Goal: Information Seeking & Learning: Learn about a topic

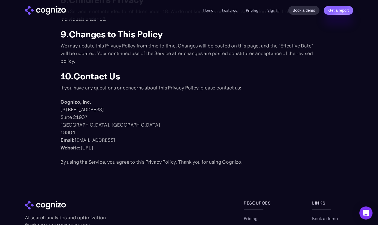
scroll to position [619, 0]
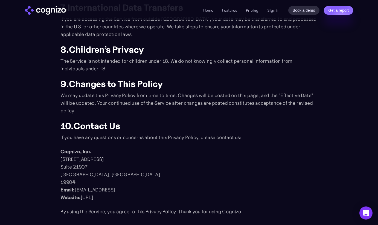
click at [201, 12] on div "Home Features Pricing Book a demo Get a report Sign in Book a demo Get a report" at bounding box center [189, 10] width 328 height 9
click at [205, 11] on link "Home" at bounding box center [208, 10] width 10 height 5
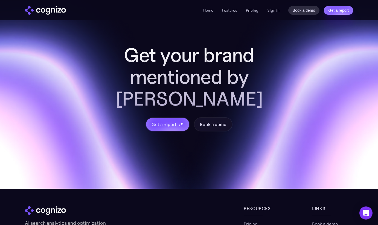
scroll to position [2127, 0]
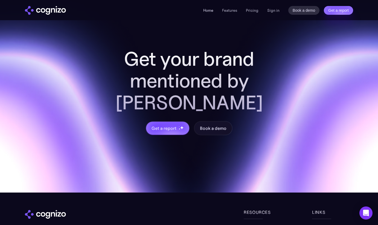
click at [205, 9] on link "Home" at bounding box center [208, 10] width 10 height 5
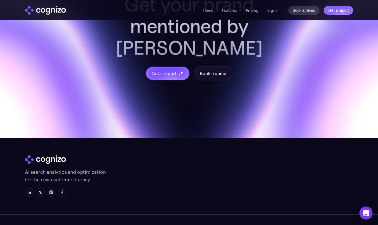
scroll to position [2181, 0]
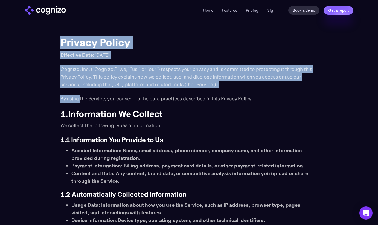
drag, startPoint x: 63, startPoint y: 41, endPoint x: 81, endPoint y: 98, distance: 59.6
click at [81, 76] on p "Cognizo, Inc. ("Cognizo," "we," "us," or "our") respects your privacy and is co…" at bounding box center [188, 77] width 257 height 23
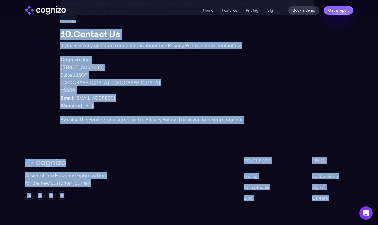
scroll to position [728, 0]
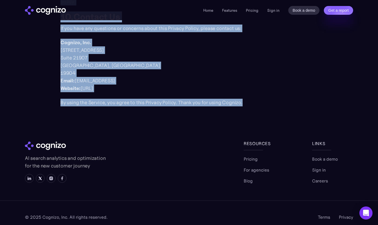
drag, startPoint x: 62, startPoint y: 44, endPoint x: 281, endPoint y: 91, distance: 224.1
copy div "Privacy Policy Effective Date: January 1, 2025 Cognizo, Inc. ("Cognizo," "we," …"
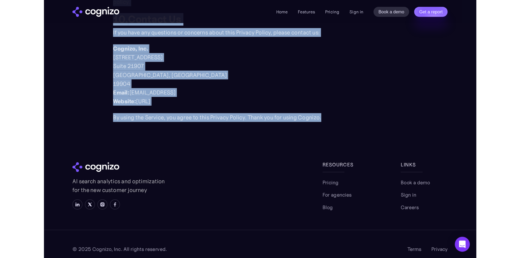
scroll to position [695, 0]
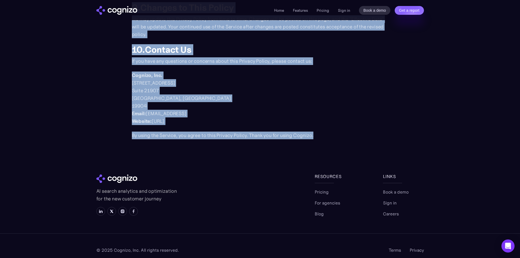
click at [239, 94] on p "Cognizo, Inc. 1111B South Governors Avenue Suite 21907 Dover, DE 19904 Email: l…" at bounding box center [260, 99] width 257 height 54
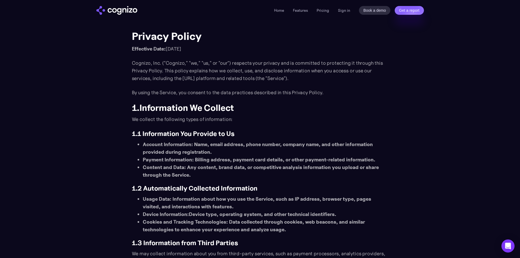
scroll to position [0, 0]
